Goal: Transaction & Acquisition: Book appointment/travel/reservation

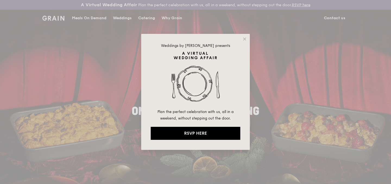
click at [245, 42] on div "Weddings by [PERSON_NAME] presents Plan the perfect celebration with us, all in…" at bounding box center [195, 92] width 109 height 116
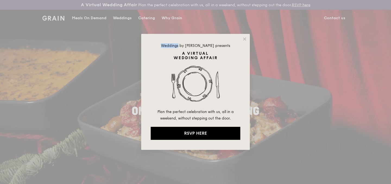
click at [245, 42] on div "Weddings by [PERSON_NAME] presents Plan the perfect celebration with us, all in…" at bounding box center [195, 92] width 109 height 116
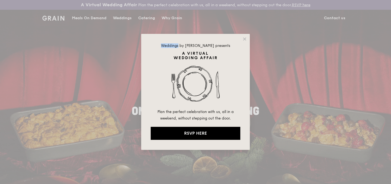
click at [242, 36] on div at bounding box center [242, 36] width 0 height 0
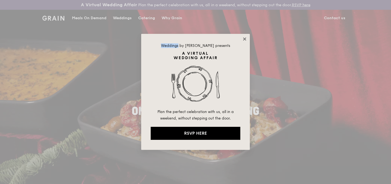
click at [247, 40] on icon at bounding box center [244, 39] width 5 height 5
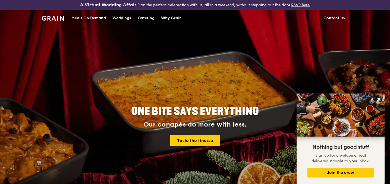
click at [176, 19] on div "Why Grain" at bounding box center [171, 18] width 21 height 16
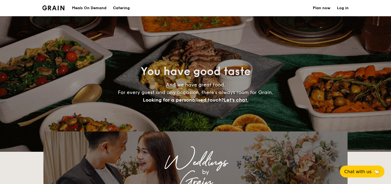
select select
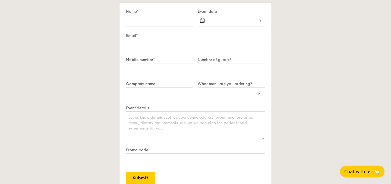
scroll to position [988, 0]
